Goal: Task Accomplishment & Management: Manage account settings

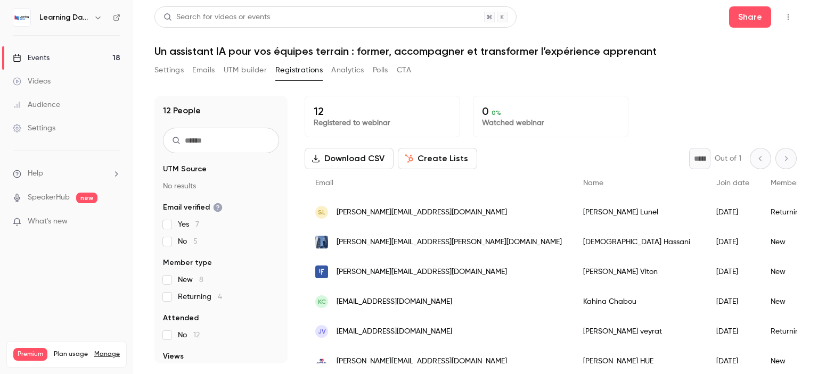
click at [50, 55] on div "Events" at bounding box center [31, 58] width 37 height 11
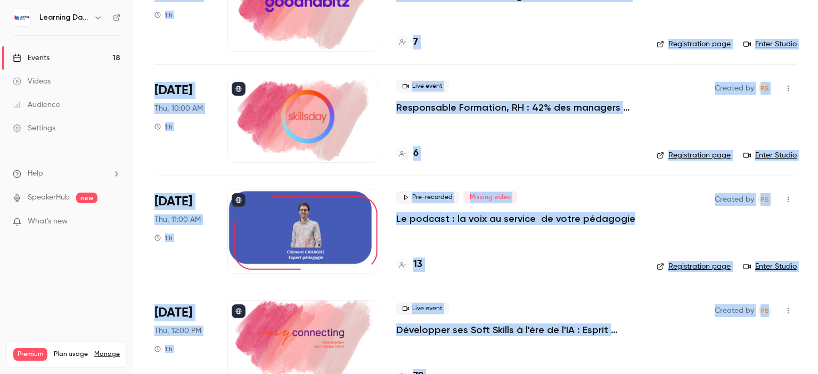
drag, startPoint x: 817, startPoint y: 67, endPoint x: 817, endPoint y: 296, distance: 229.4
click at [817, 296] on main "Search for videos or events New video Schedule Events Upcoming Past Recurring R…" at bounding box center [475, 187] width 685 height 374
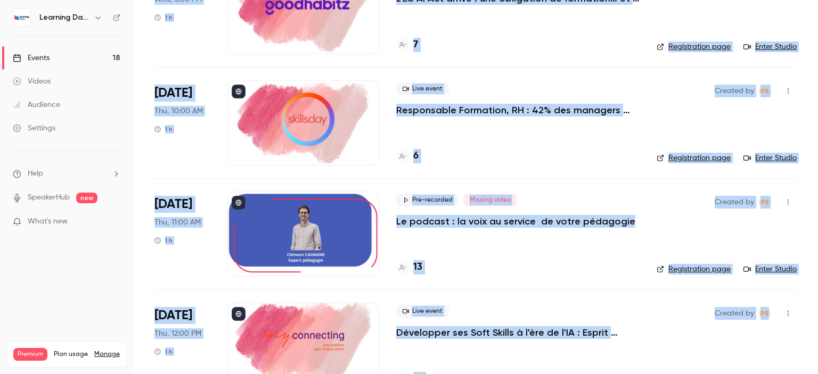
click at [319, 120] on div at bounding box center [303, 122] width 152 height 85
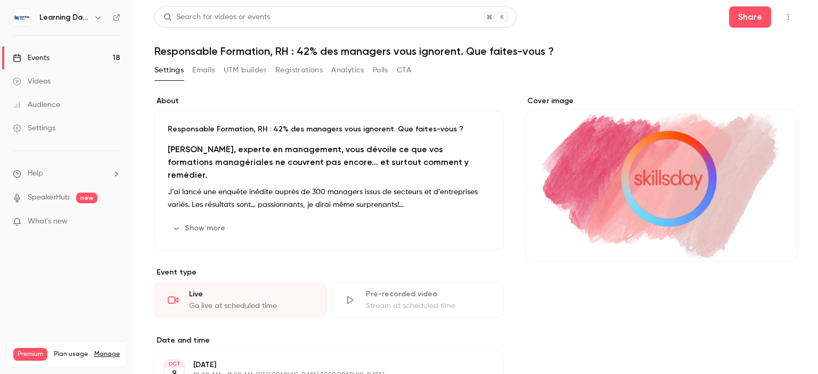
click at [234, 147] on strong "[PERSON_NAME], experte en management, vous dévoile ce que vos formations managé…" at bounding box center [318, 162] width 301 height 36
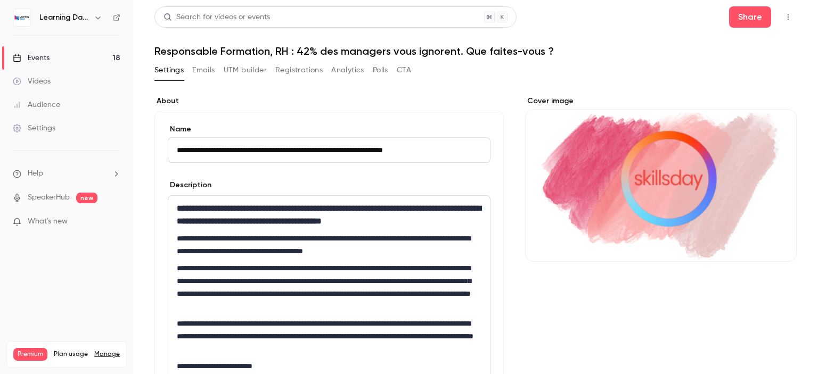
click at [240, 211] on strong "**********" at bounding box center [329, 214] width 304 height 21
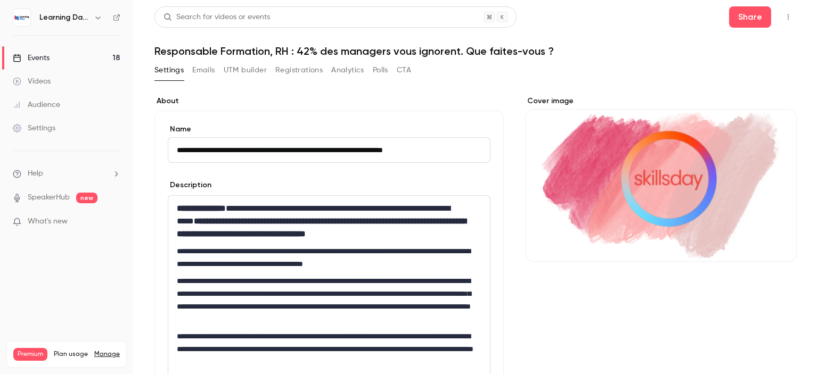
click at [320, 220] on strong "**********" at bounding box center [321, 227] width 289 height 21
click at [420, 265] on p "**********" at bounding box center [327, 258] width 300 height 26
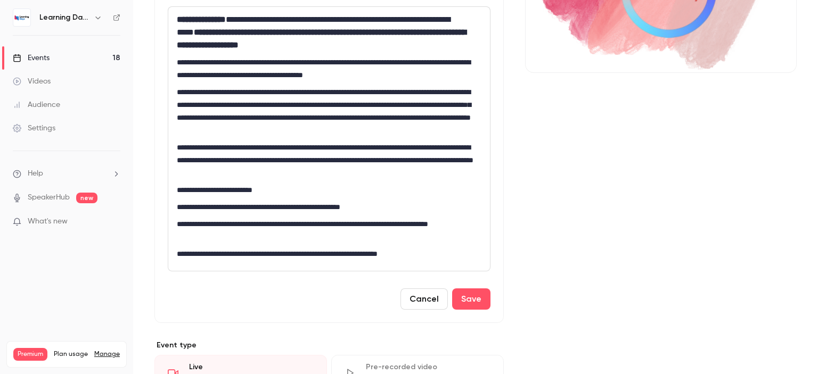
scroll to position [190, 0]
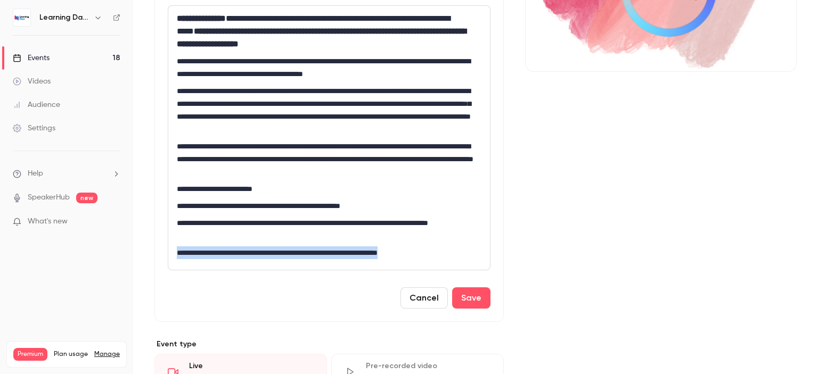
drag, startPoint x: 441, startPoint y: 236, endPoint x: 450, endPoint y: 268, distance: 33.9
click at [450, 268] on div "**********" at bounding box center [329, 138] width 322 height 264
click at [477, 293] on button "Save" at bounding box center [471, 297] width 38 height 21
click at [469, 292] on button "Save" at bounding box center [471, 297] width 38 height 21
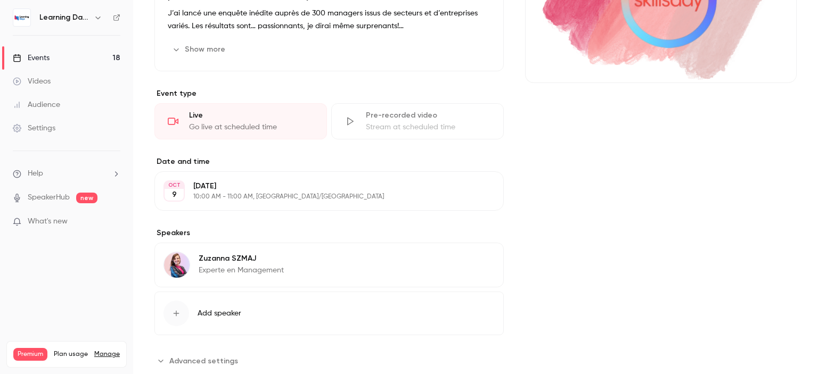
click at [256, 275] on div "[PERSON_NAME] Experte en Management" at bounding box center [241, 265] width 85 height 26
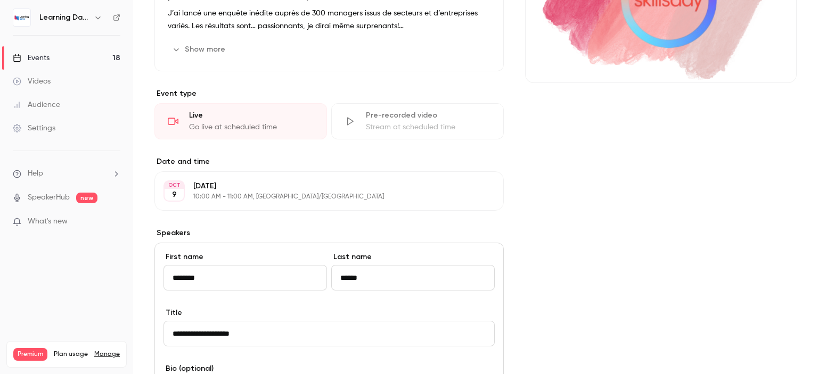
scroll to position [244, 0]
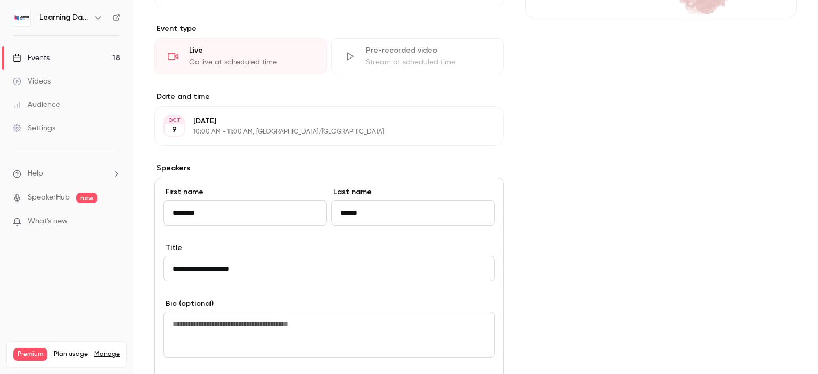
drag, startPoint x: 817, startPoint y: 171, endPoint x: 816, endPoint y: 199, distance: 27.7
click at [816, 199] on main "Search for videos or events Share Responsable Formation, RH : 42% des managers …" at bounding box center [475, 187] width 685 height 374
drag, startPoint x: 279, startPoint y: 267, endPoint x: 76, endPoint y: 251, distance: 204.0
click at [126, 251] on div "Learning Days Events 18 Videos Audience Settings Help SpeakerHub new What's new…" at bounding box center [409, 187] width 818 height 374
paste input "**********"
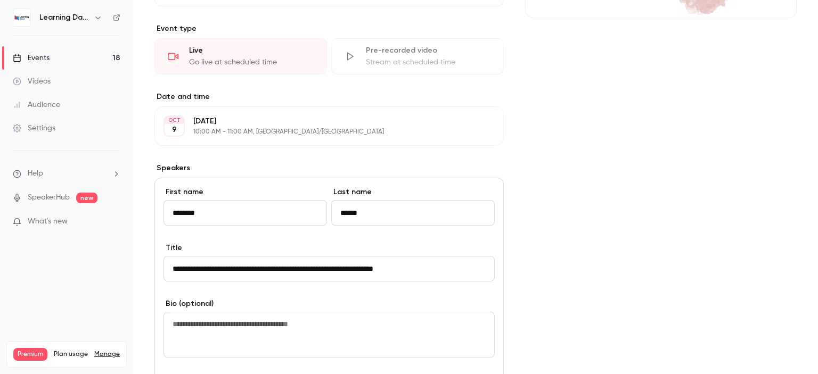
click at [264, 268] on input "**********" at bounding box center [328, 269] width 331 height 26
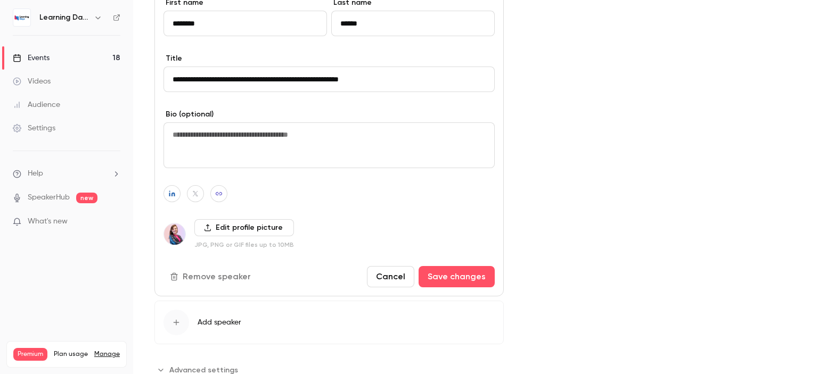
scroll to position [468, 0]
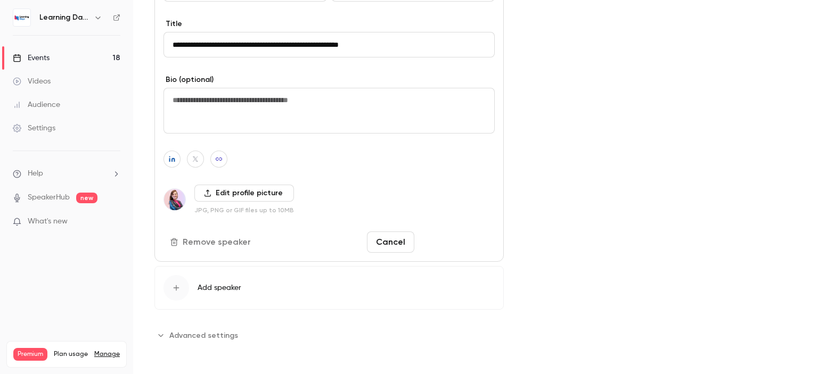
type input "**********"
click at [465, 240] on button "Save changes" at bounding box center [456, 242] width 76 height 21
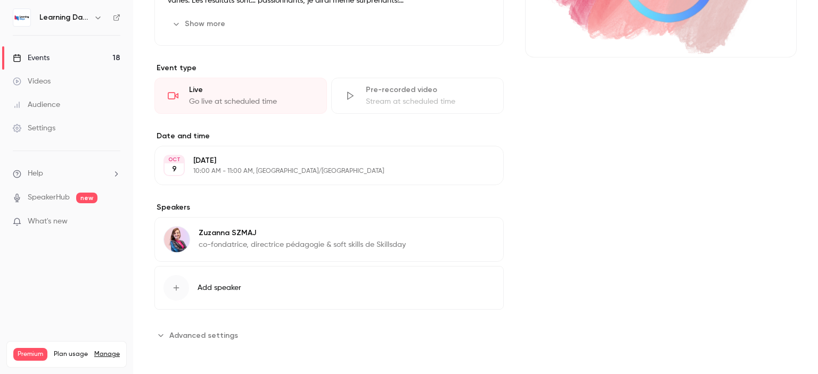
scroll to position [0, 0]
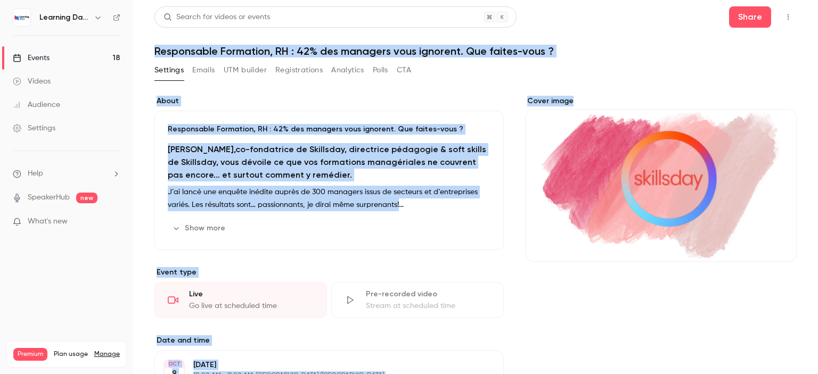
drag, startPoint x: 817, startPoint y: 216, endPoint x: 814, endPoint y: -13, distance: 228.9
click at [814, 0] on html "Learning Days Events 18 Videos Audience Settings Help SpeakerHub new What's new…" at bounding box center [409, 229] width 818 height 458
click at [76, 54] on link "Events 18" at bounding box center [66, 57] width 133 height 23
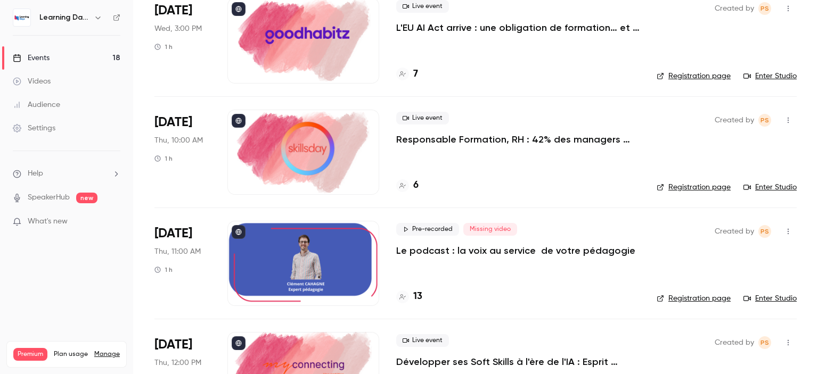
scroll to position [1287, 0]
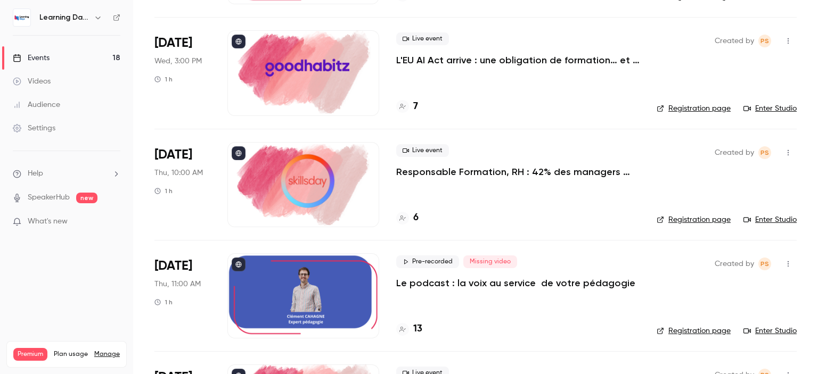
click at [529, 169] on p "Responsable Formation, RH : 42% des managers vous ignorent. Que faites-vous ?" at bounding box center [517, 172] width 243 height 13
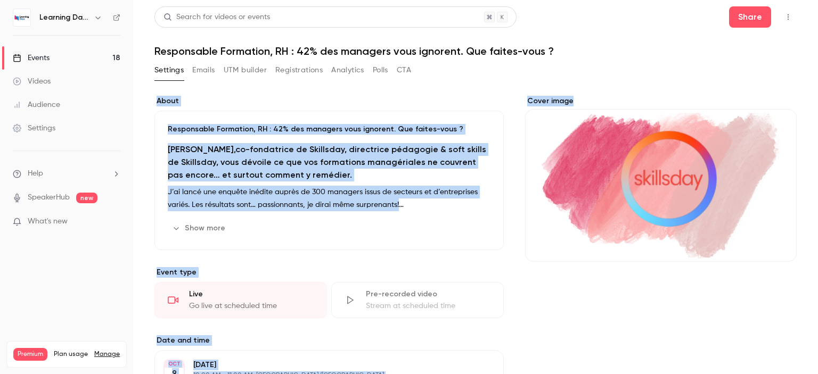
drag, startPoint x: 817, startPoint y: 138, endPoint x: 806, endPoint y: 64, distance: 74.8
click at [806, 64] on main "Search for videos or events Share Responsable Formation, RH : 42% des managers …" at bounding box center [475, 187] width 685 height 374
click at [259, 68] on button "UTM builder" at bounding box center [245, 70] width 43 height 17
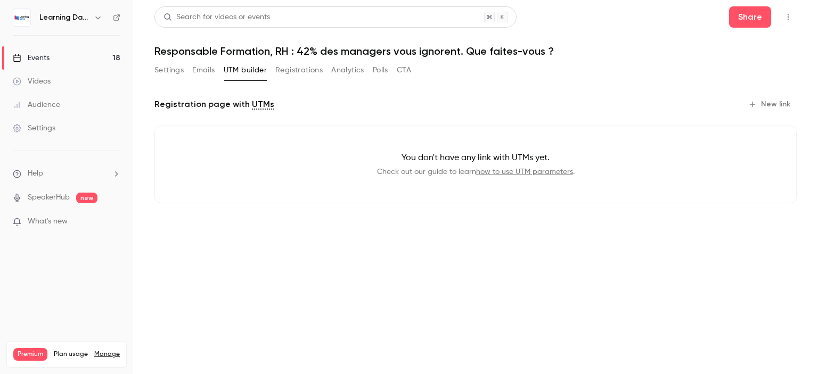
click at [294, 68] on button "Registrations" at bounding box center [298, 70] width 47 height 17
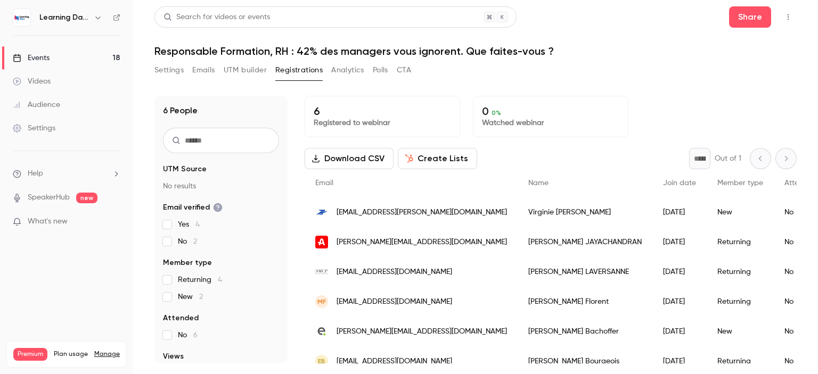
scroll to position [20, 0]
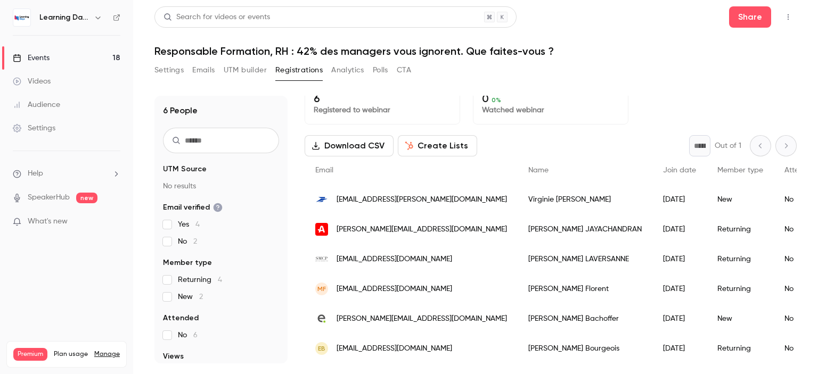
click at [515, 105] on p "Watched webinar" at bounding box center [550, 110] width 137 height 11
click at [376, 105] on p "Registered to webinar" at bounding box center [382, 110] width 137 height 11
click at [355, 66] on button "Analytics" at bounding box center [347, 70] width 33 height 17
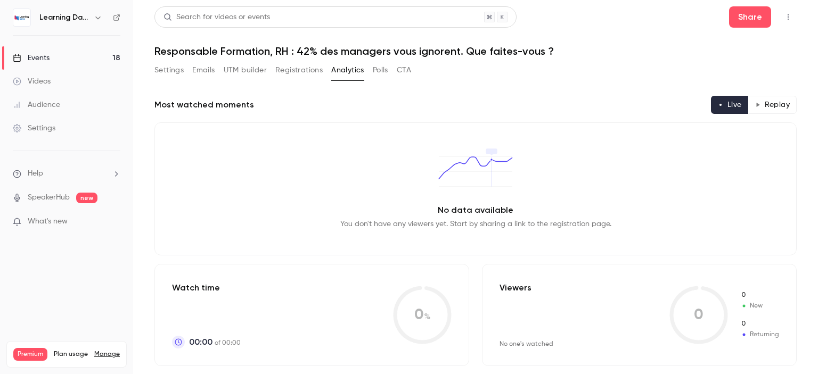
click at [392, 73] on div "Settings Emails UTM builder Registrations Analytics Polls CTA" at bounding box center [282, 70] width 257 height 17
click at [388, 72] on button "Polls" at bounding box center [380, 70] width 15 height 17
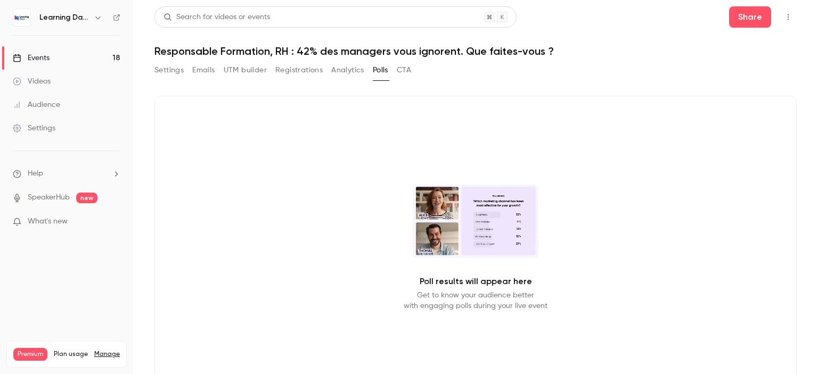
click at [414, 71] on div "Settings Emails UTM builder Registrations Analytics Polls CTA" at bounding box center [475, 72] width 642 height 21
click at [408, 70] on button "CTA" at bounding box center [404, 70] width 14 height 17
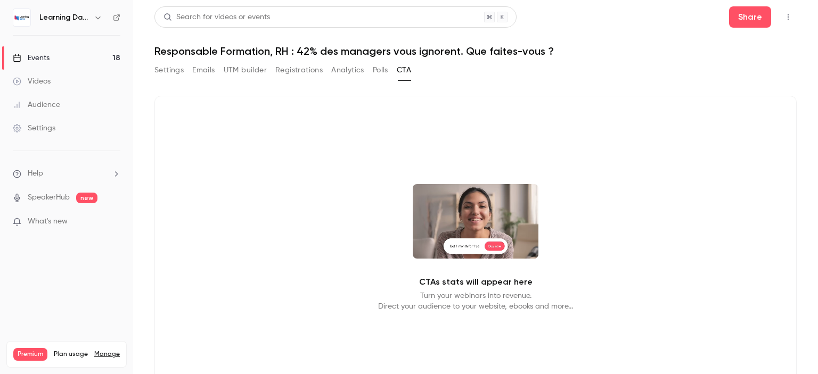
click at [50, 98] on link "Audience" at bounding box center [66, 104] width 133 height 23
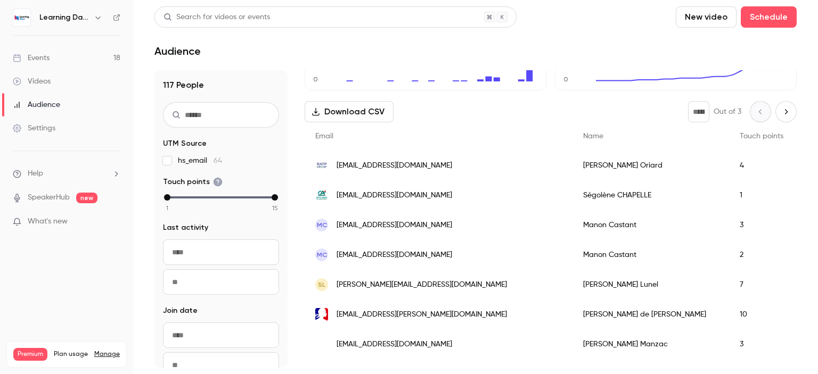
scroll to position [50, 0]
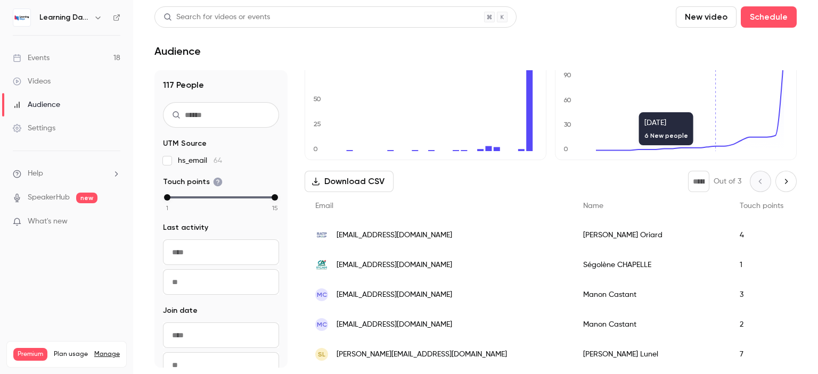
click at [729, 236] on div "4" at bounding box center [761, 235] width 65 height 30
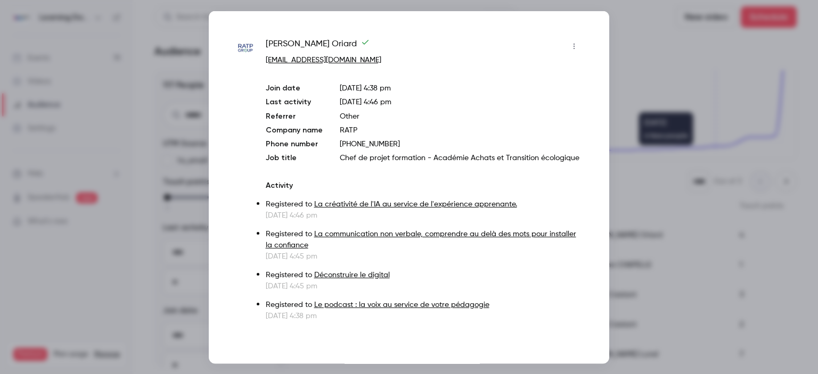
click at [662, 42] on div at bounding box center [409, 187] width 818 height 374
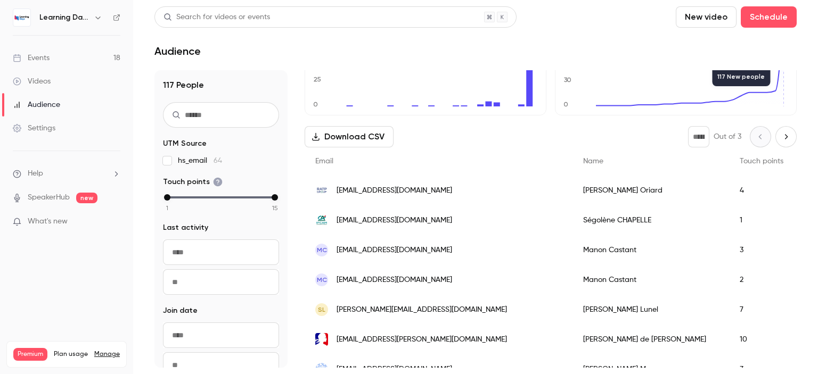
scroll to position [100, 0]
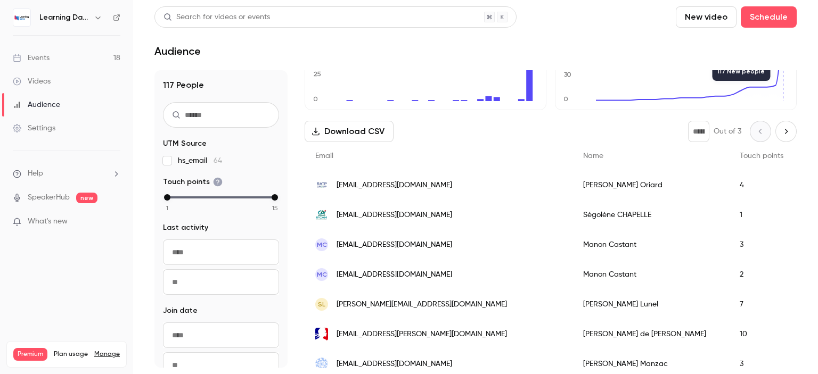
click at [729, 215] on div "1" at bounding box center [761, 215] width 65 height 30
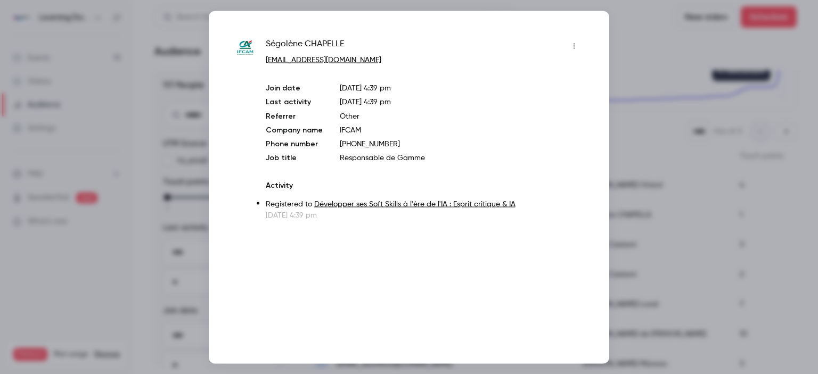
click at [803, 76] on div at bounding box center [409, 187] width 818 height 374
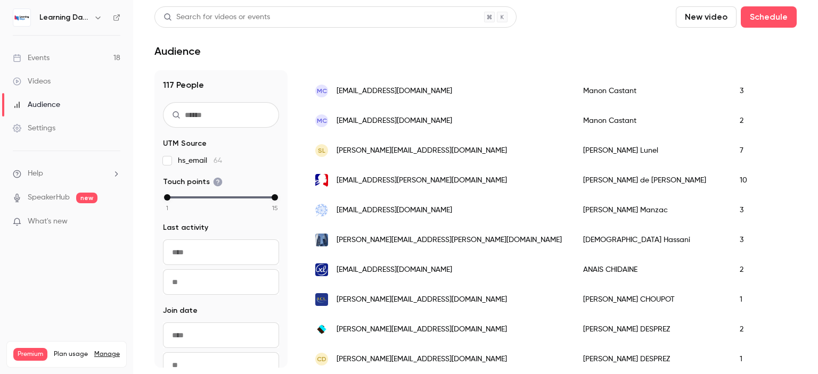
scroll to position [267, 0]
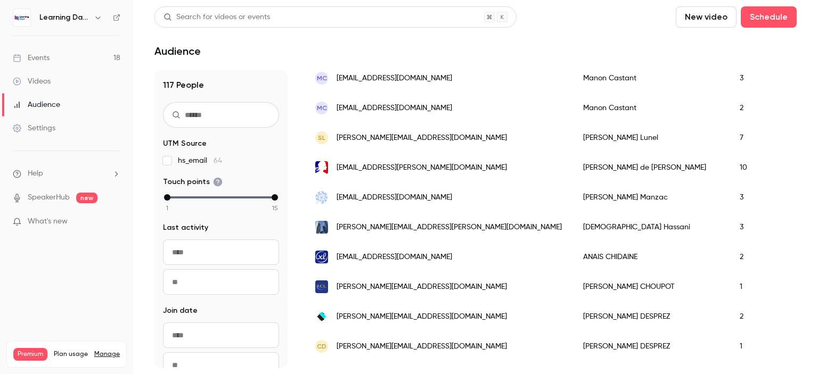
click at [729, 231] on div "3" at bounding box center [761, 227] width 65 height 30
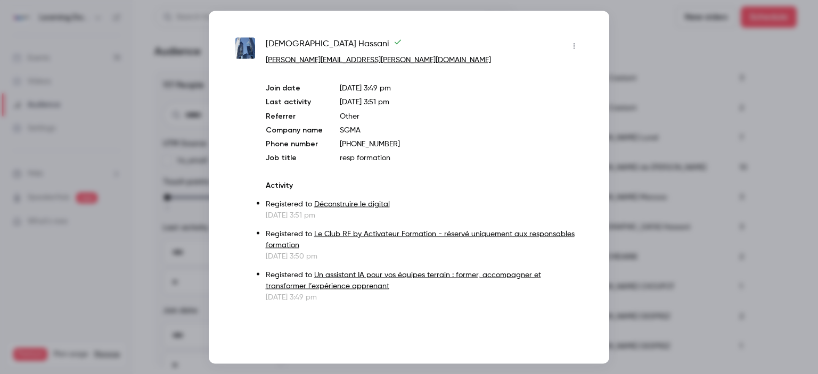
click at [814, 102] on div at bounding box center [409, 187] width 818 height 374
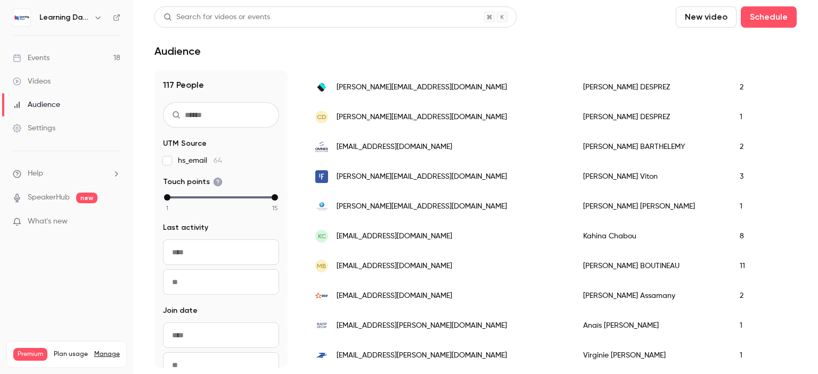
scroll to position [562, 0]
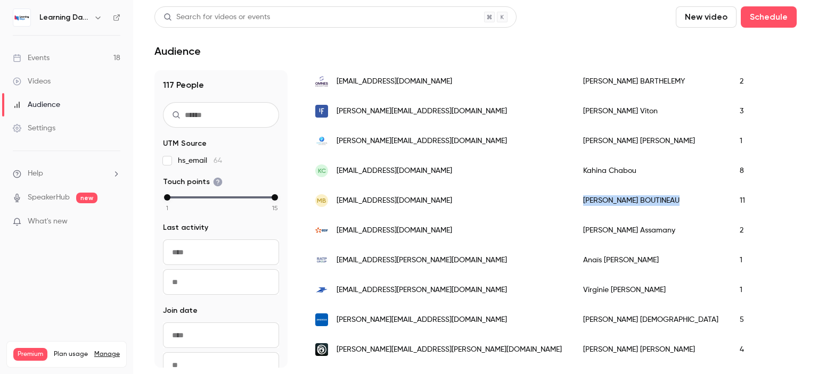
drag, startPoint x: 623, startPoint y: 198, endPoint x: 547, endPoint y: 200, distance: 75.6
click at [572, 200] on div "[PERSON_NAME]" at bounding box center [650, 201] width 156 height 30
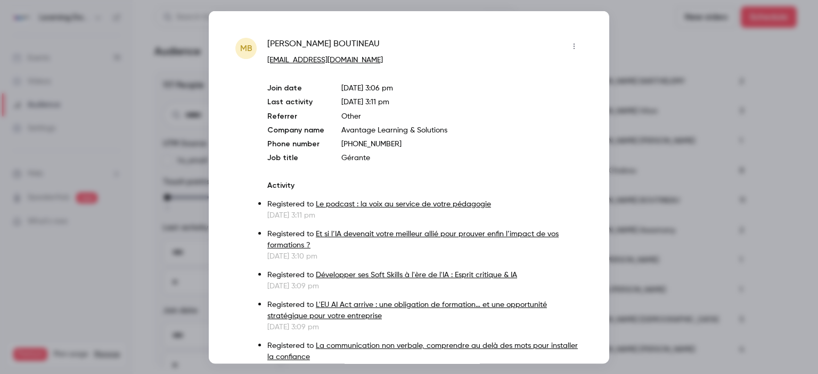
drag, startPoint x: 547, startPoint y: 200, endPoint x: 805, endPoint y: 185, distance: 258.6
click at [805, 185] on div at bounding box center [409, 187] width 818 height 374
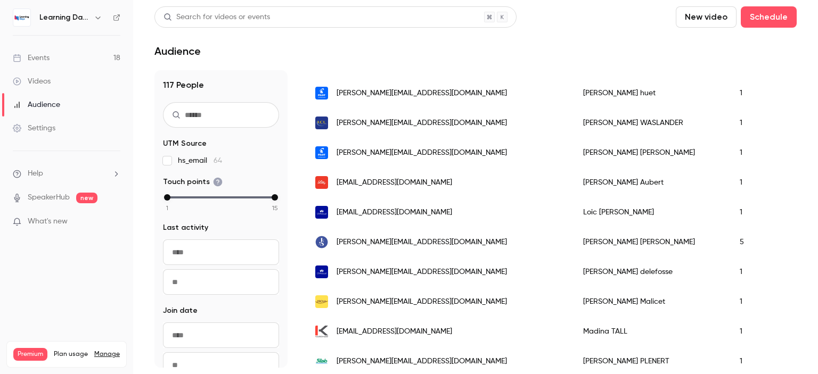
scroll to position [1298, 0]
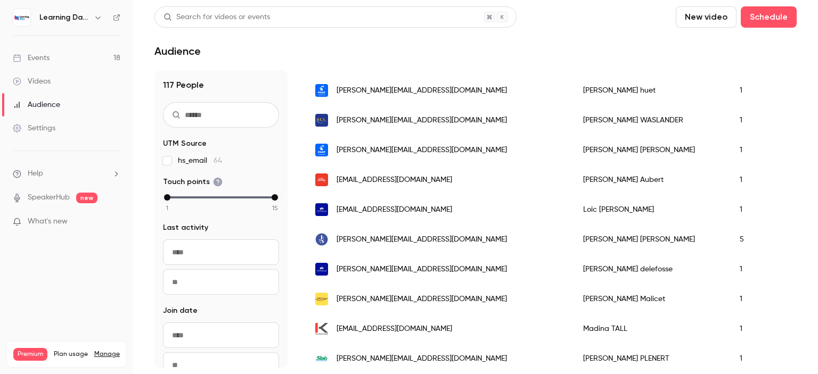
click at [729, 122] on div "1" at bounding box center [761, 120] width 65 height 30
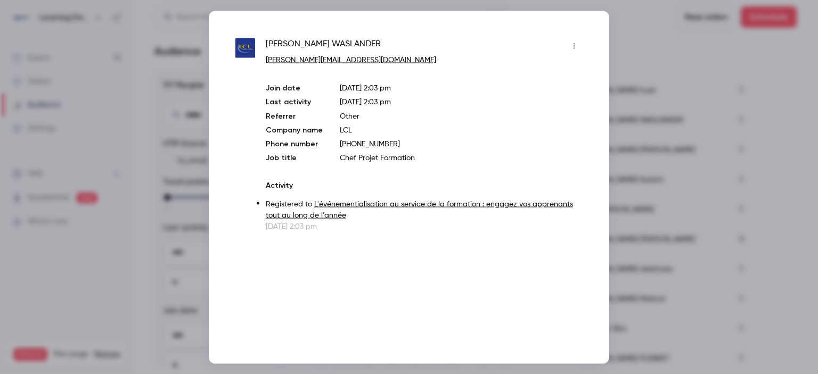
click at [797, 185] on div at bounding box center [409, 187] width 818 height 374
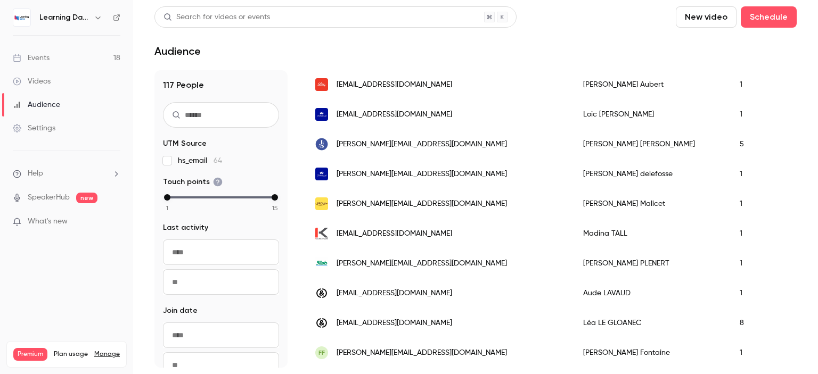
scroll to position [1401, 0]
click at [49, 118] on link "Settings" at bounding box center [66, 128] width 133 height 23
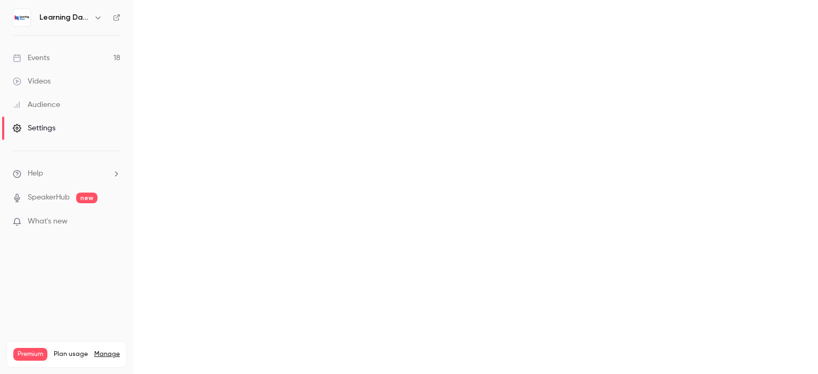
scroll to position [187, 0]
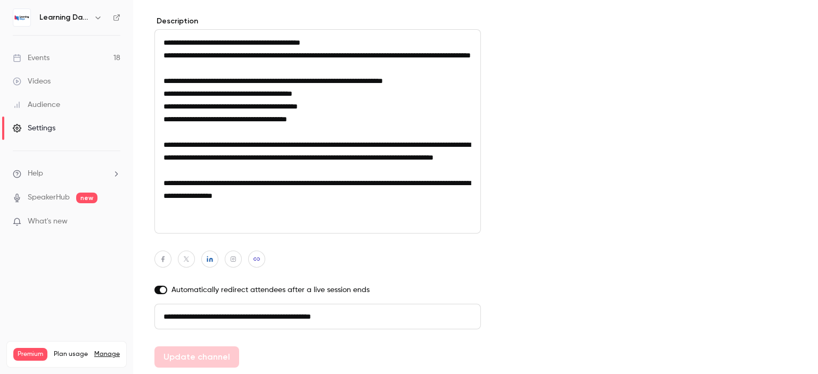
click at [43, 72] on link "Videos" at bounding box center [66, 81] width 133 height 23
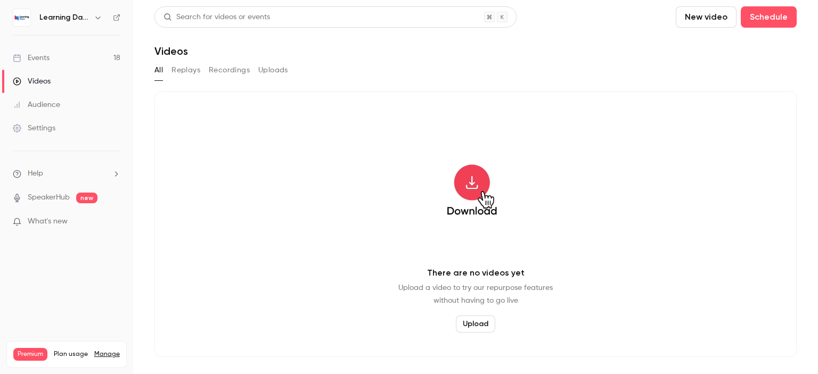
click at [43, 56] on div "Events" at bounding box center [31, 58] width 37 height 11
